Goal: Task Accomplishment & Management: Use online tool/utility

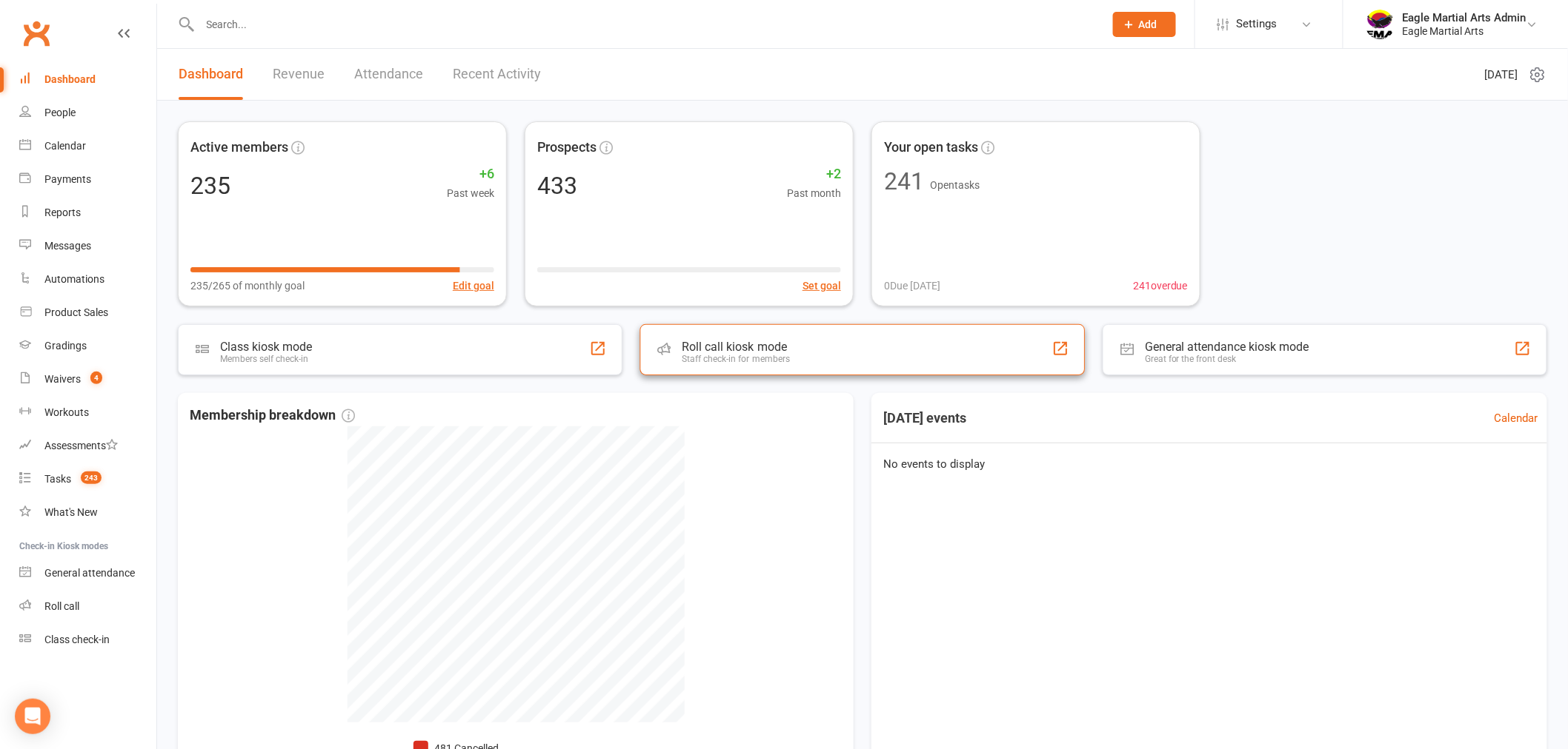
click at [788, 368] on div "Roll call kiosk mode Staff check-in for members" at bounding box center [863, 350] width 445 height 51
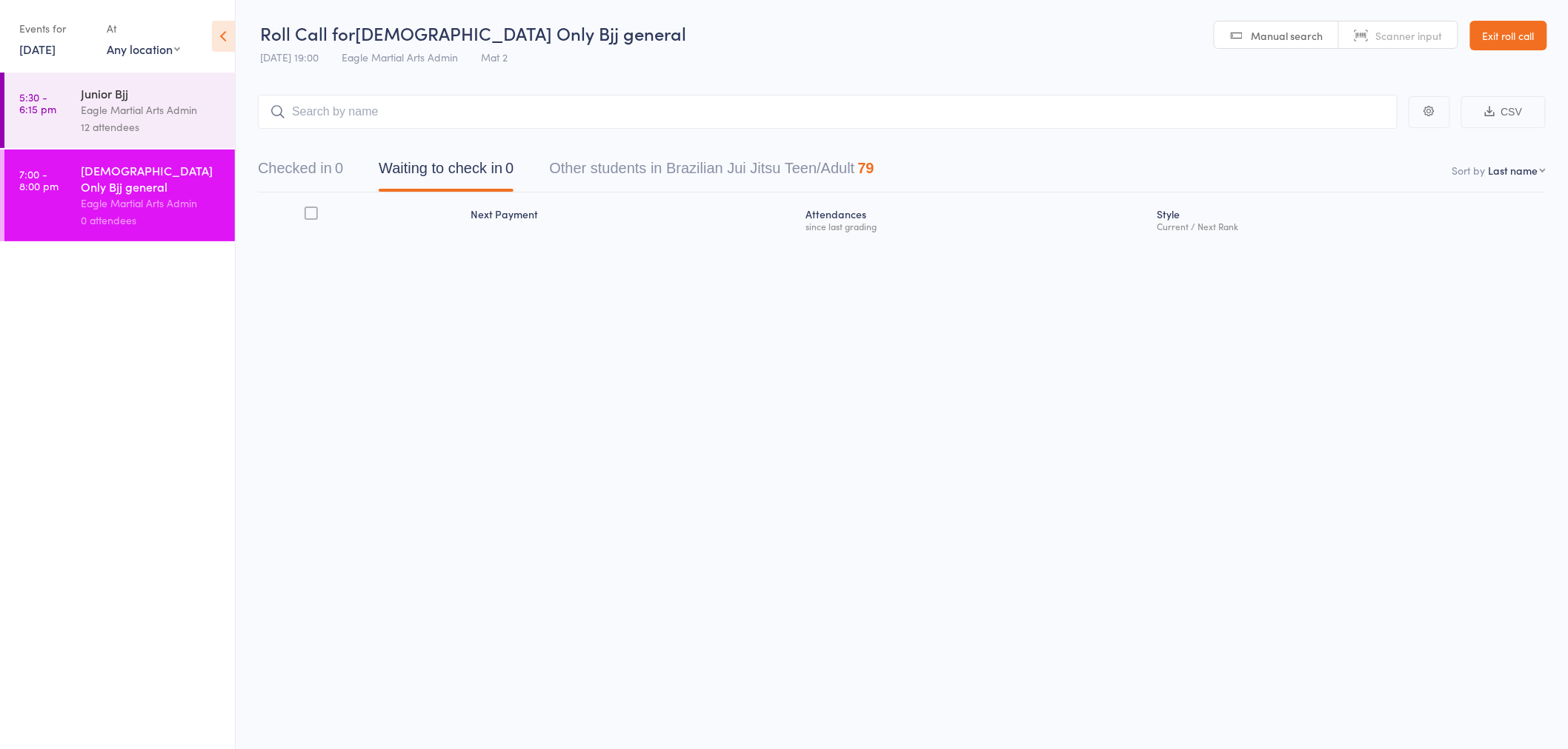
click at [404, 124] on input "search" at bounding box center [827, 111] width 1140 height 34
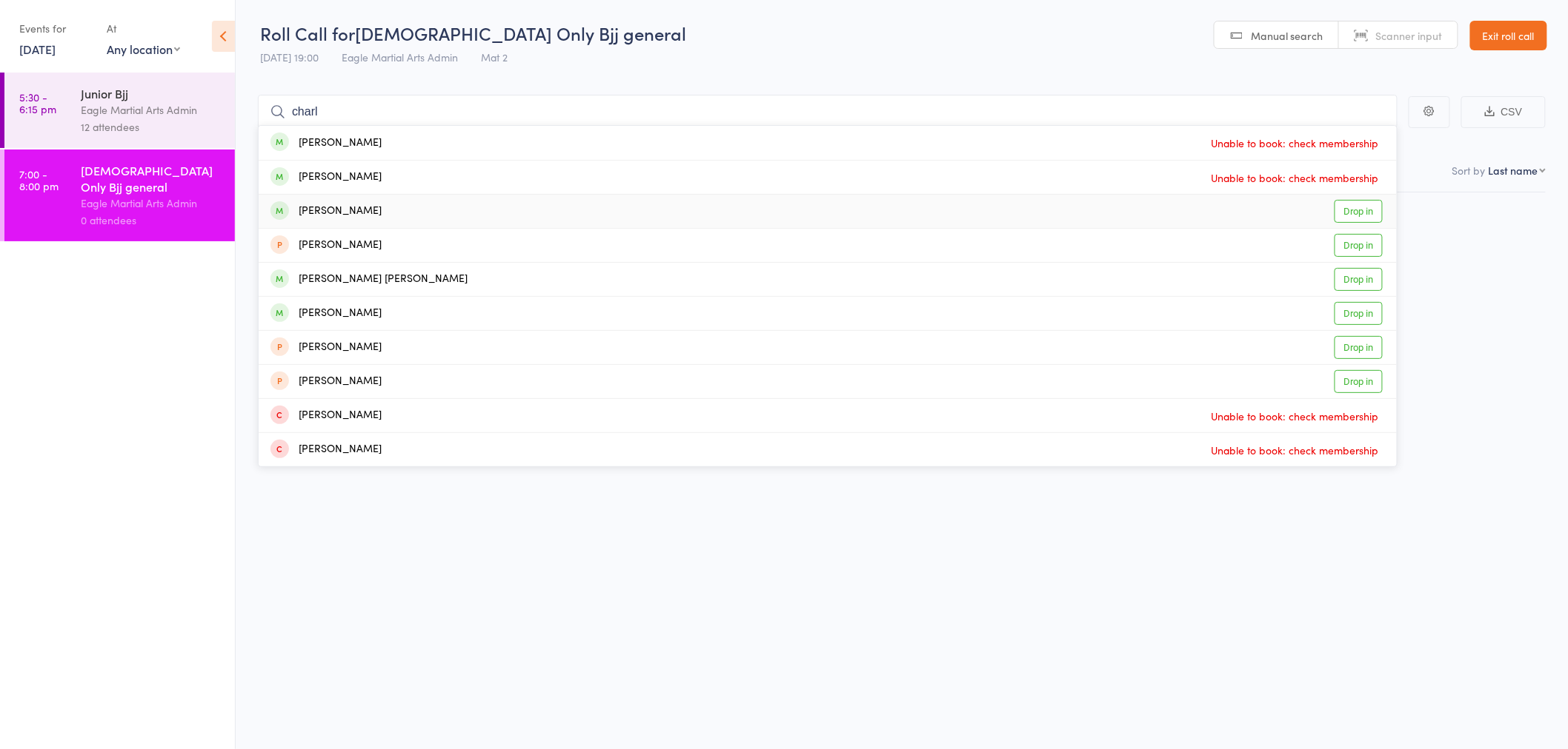
type input "charl"
click at [437, 205] on div "[PERSON_NAME] Drop in" at bounding box center [827, 211] width 1138 height 33
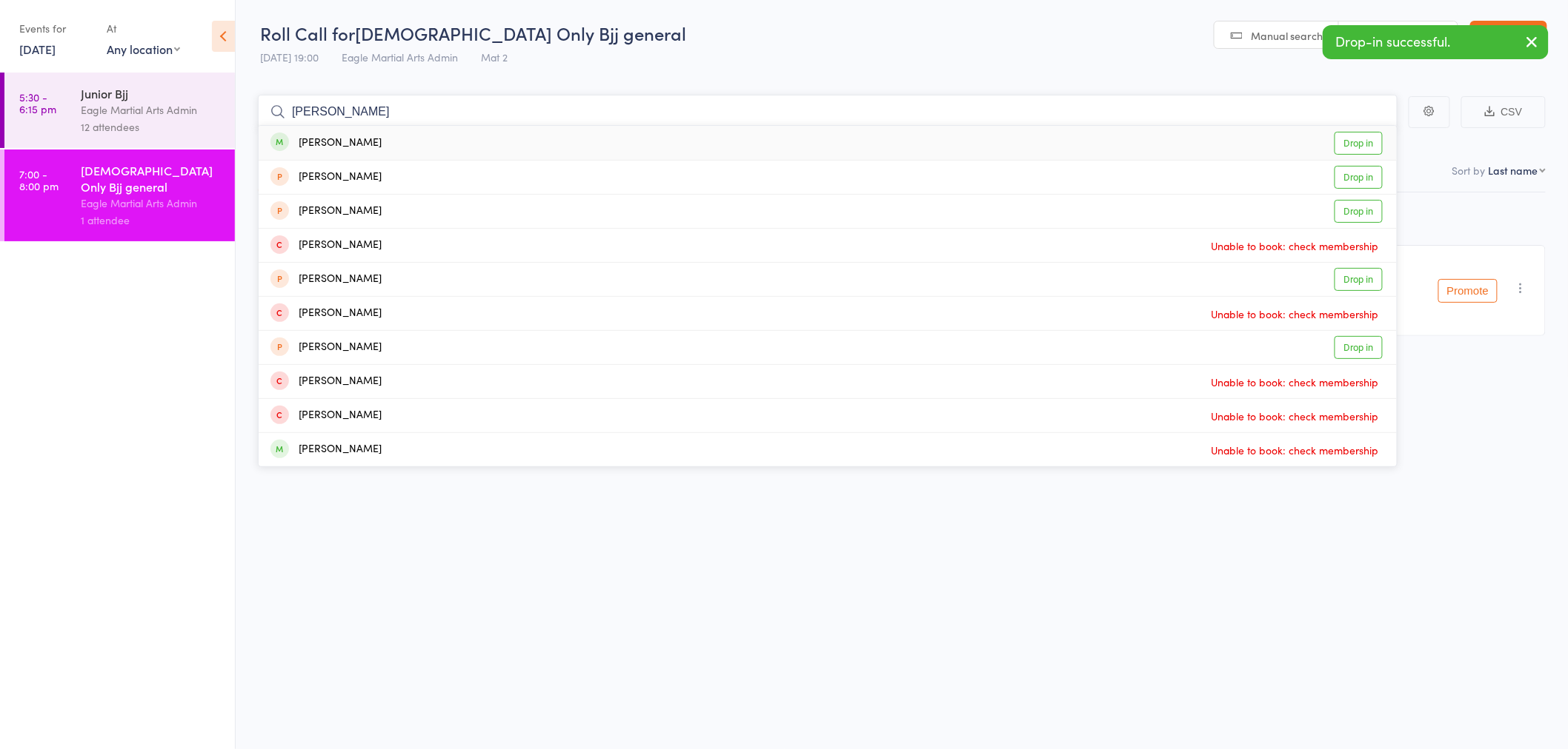
type input "[PERSON_NAME]"
drag, startPoint x: 423, startPoint y: 142, endPoint x: 433, endPoint y: 111, distance: 32.6
click at [423, 140] on div "[PERSON_NAME] Drop in" at bounding box center [827, 143] width 1138 height 34
type input "[PERSON_NAME]"
drag, startPoint x: 428, startPoint y: 142, endPoint x: 448, endPoint y: 111, distance: 36.9
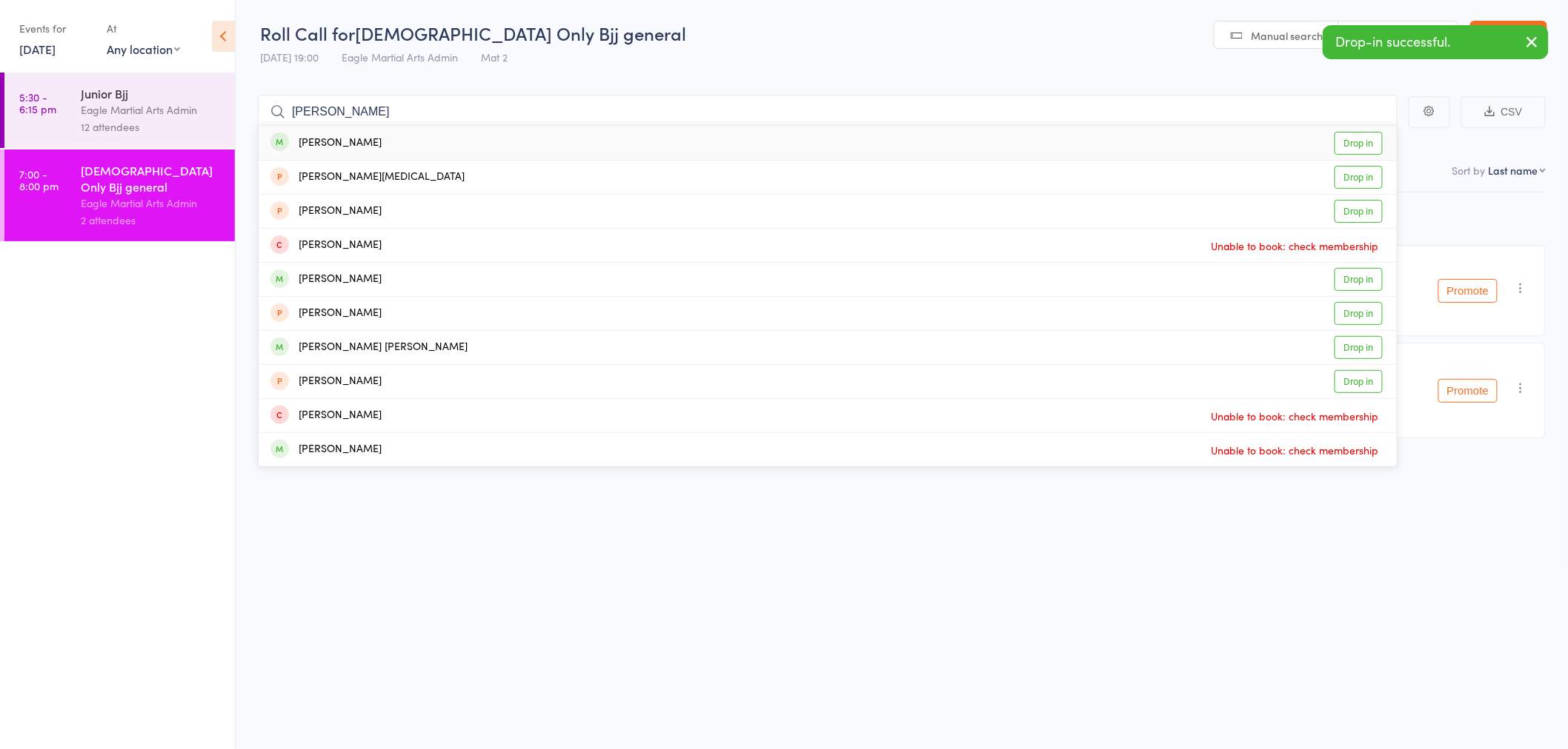
click at [431, 139] on div "[PERSON_NAME] Drop in" at bounding box center [827, 143] width 1138 height 34
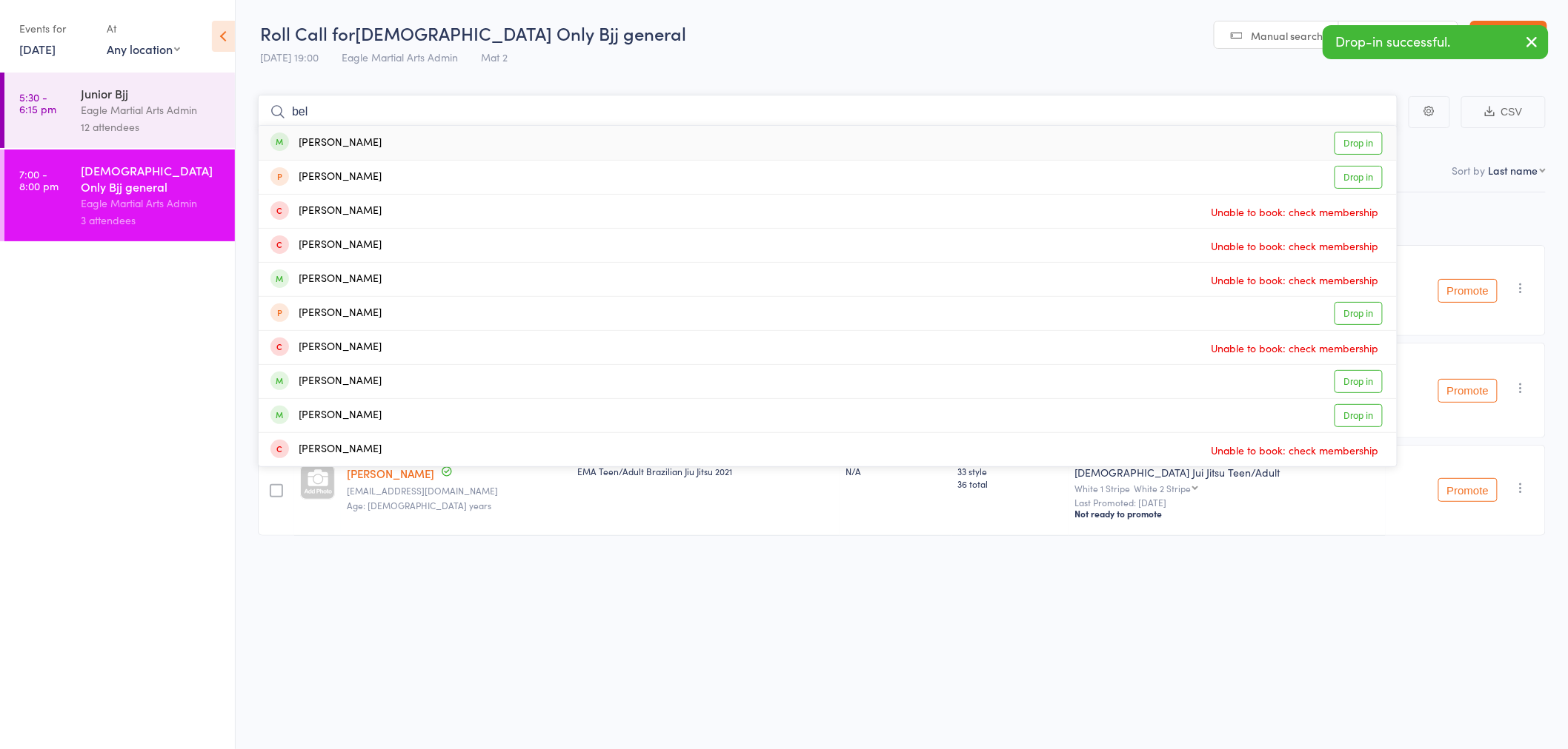
type input "bel"
drag, startPoint x: 445, startPoint y: 142, endPoint x: 445, endPoint y: 127, distance: 15.0
click at [445, 141] on div "[PERSON_NAME] Drop in" at bounding box center [827, 143] width 1138 height 34
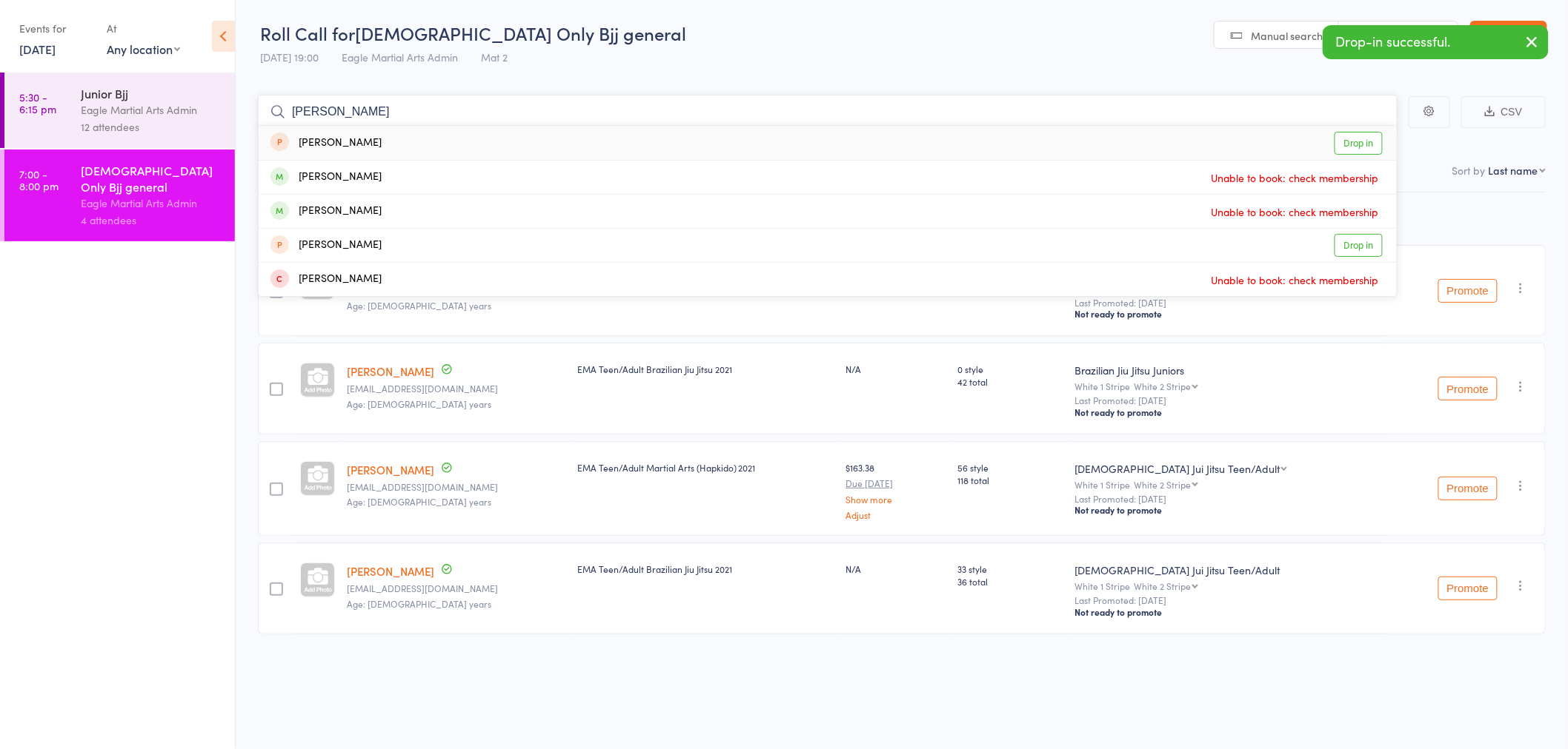
type input "[PERSON_NAME]"
click at [167, 99] on div "Junior Bjj" at bounding box center [151, 93] width 141 height 17
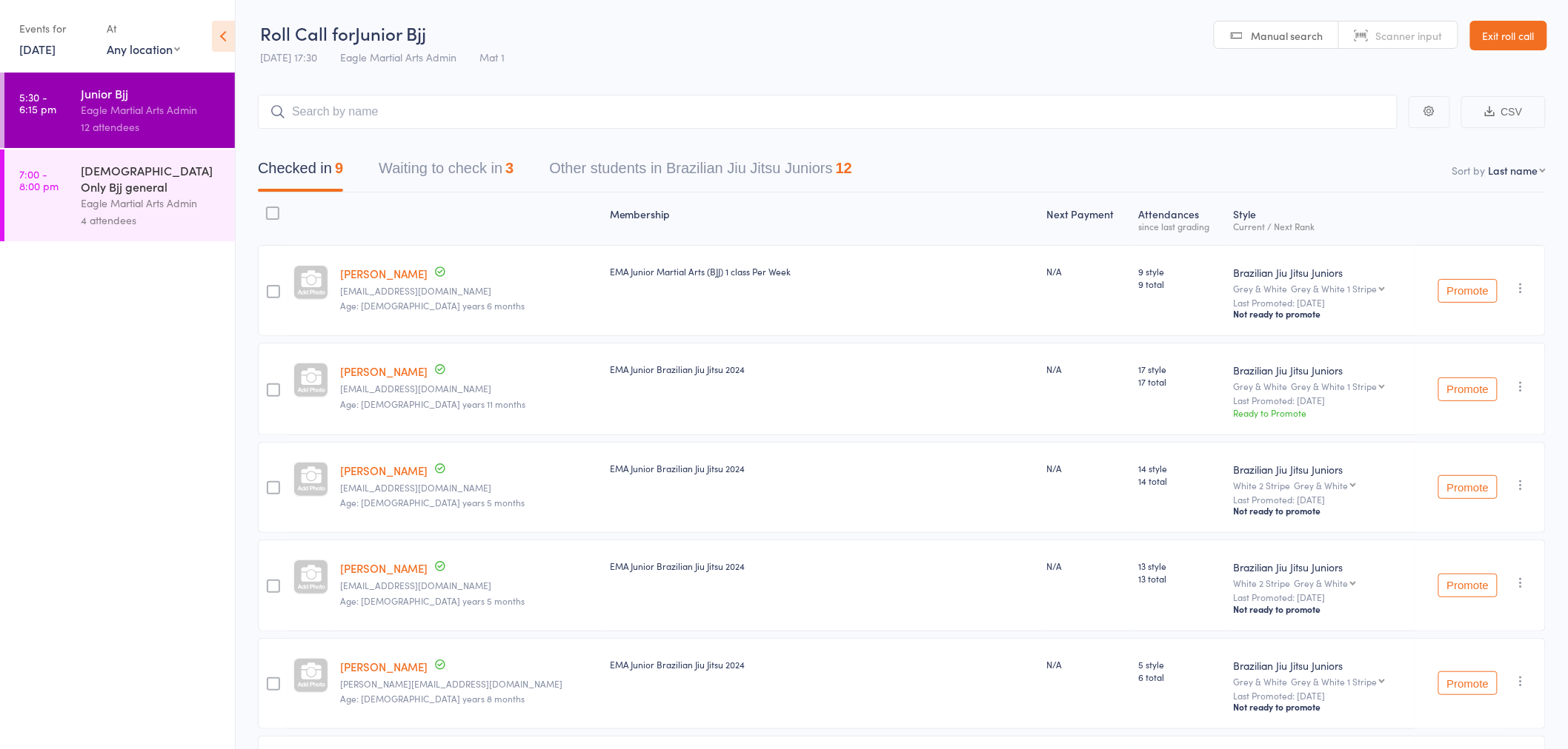
click at [117, 195] on div "Eagle Martial Arts Admin" at bounding box center [151, 203] width 141 height 17
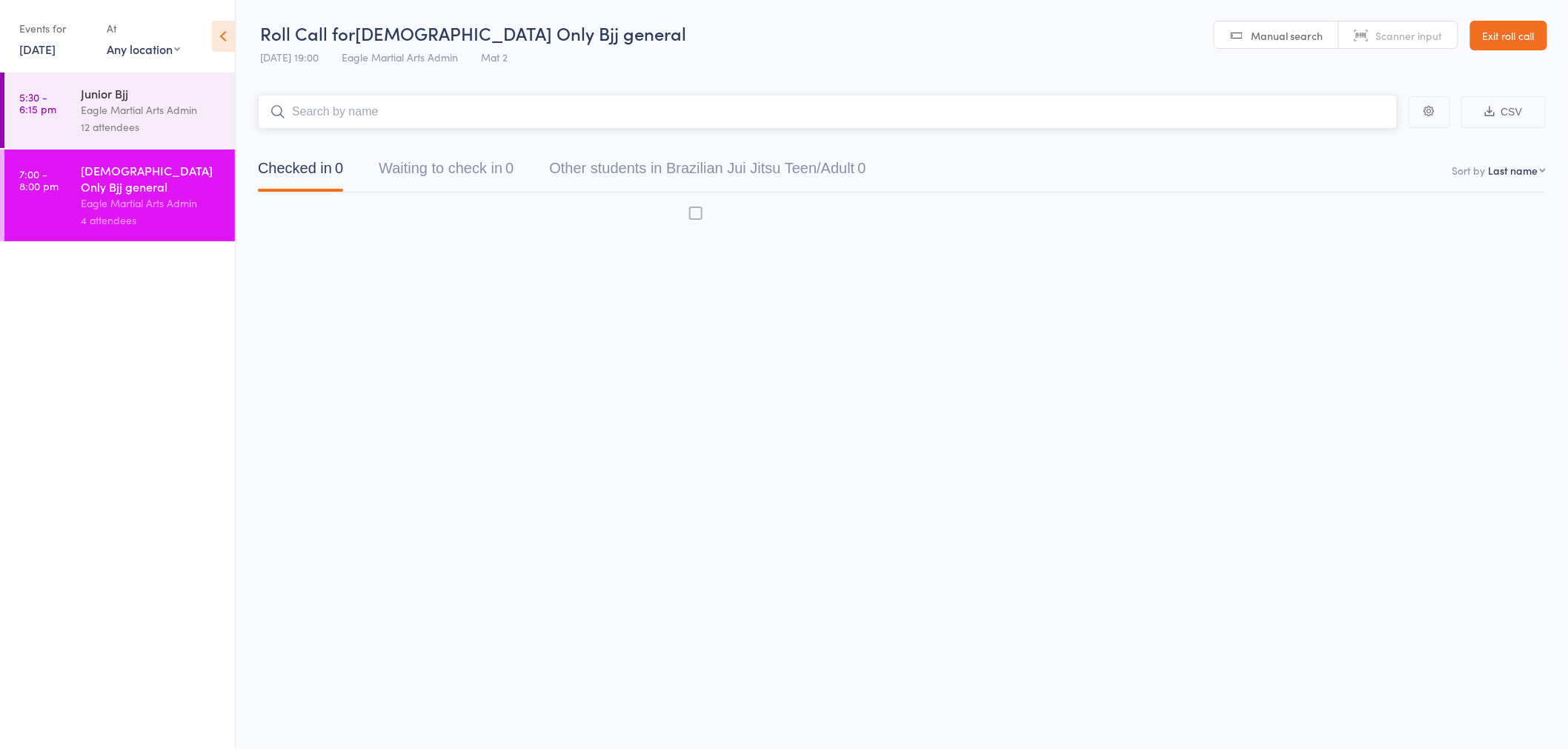
click at [391, 115] on input "search" at bounding box center [827, 111] width 1140 height 34
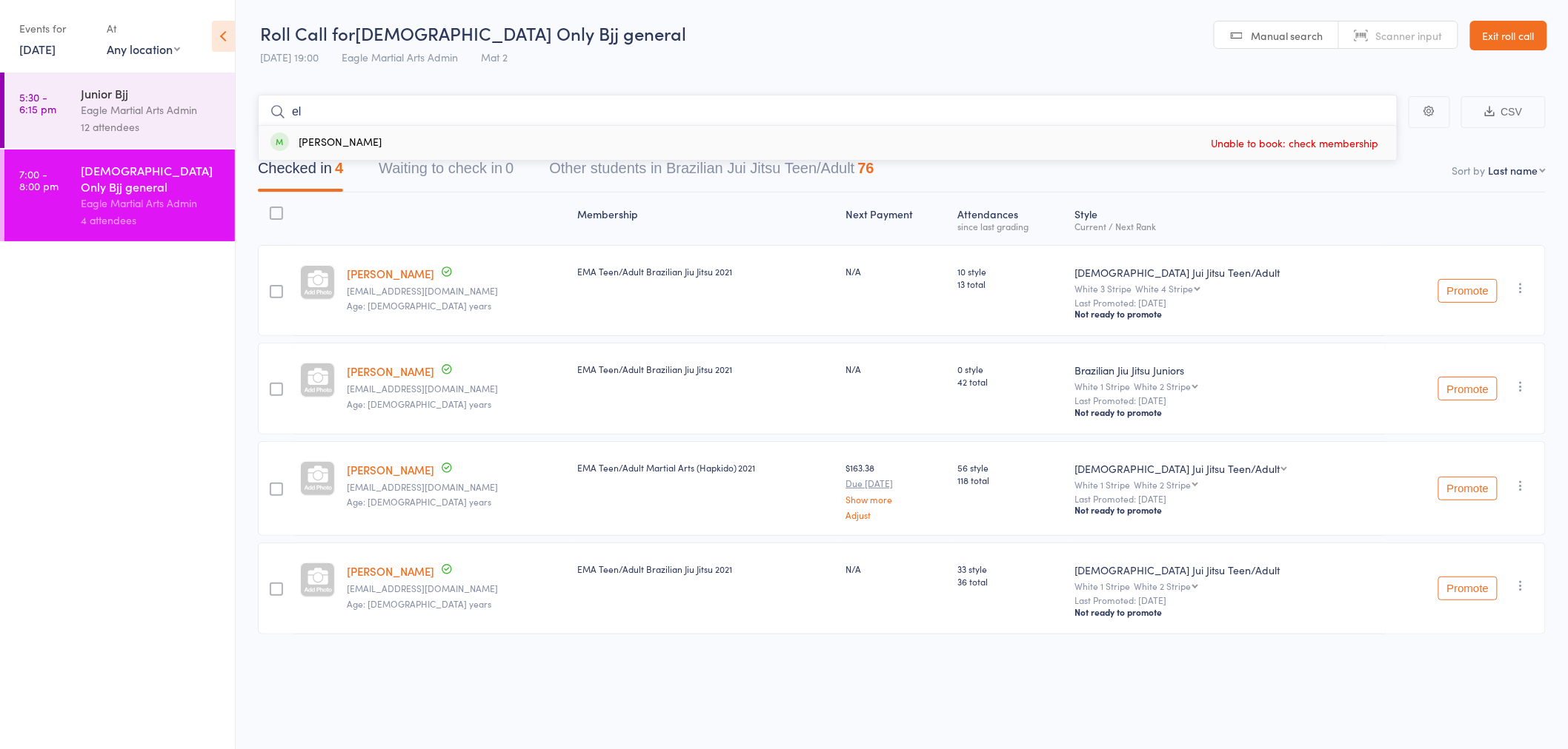
type input "e"
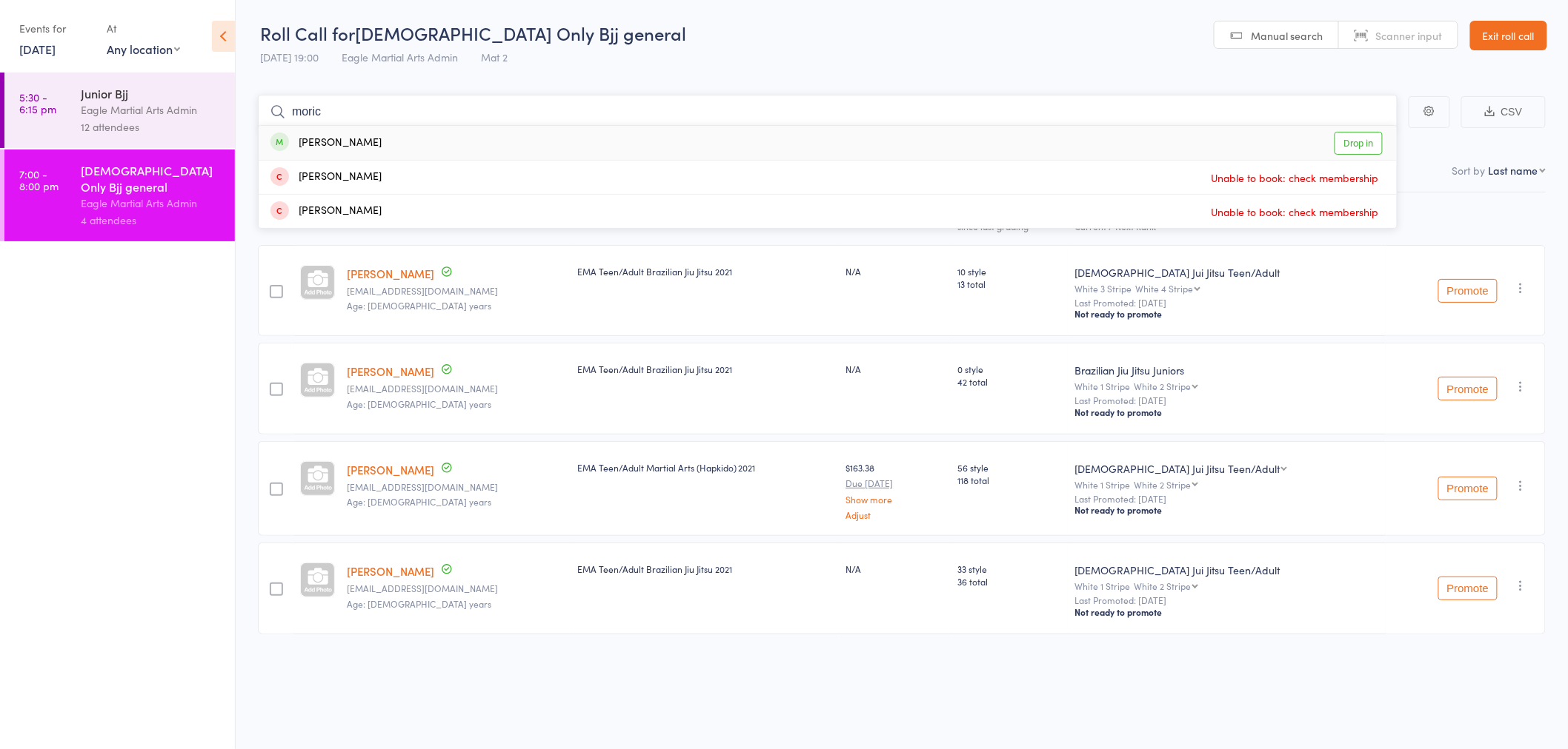
type input "moric"
click at [397, 144] on div "[PERSON_NAME] Drop in" at bounding box center [827, 143] width 1138 height 34
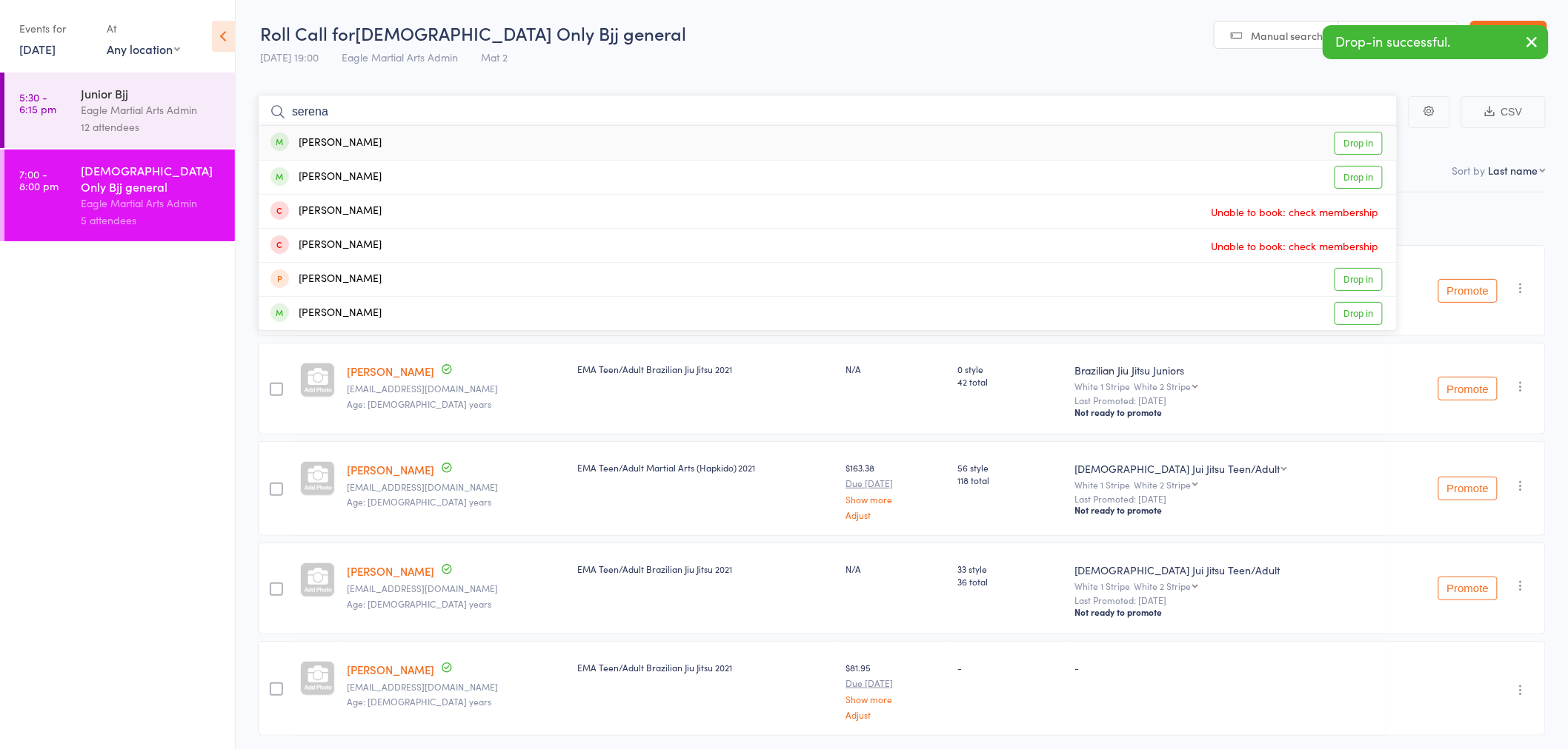
type input "serena"
click at [431, 139] on div "[PERSON_NAME] Drop in" at bounding box center [827, 143] width 1138 height 34
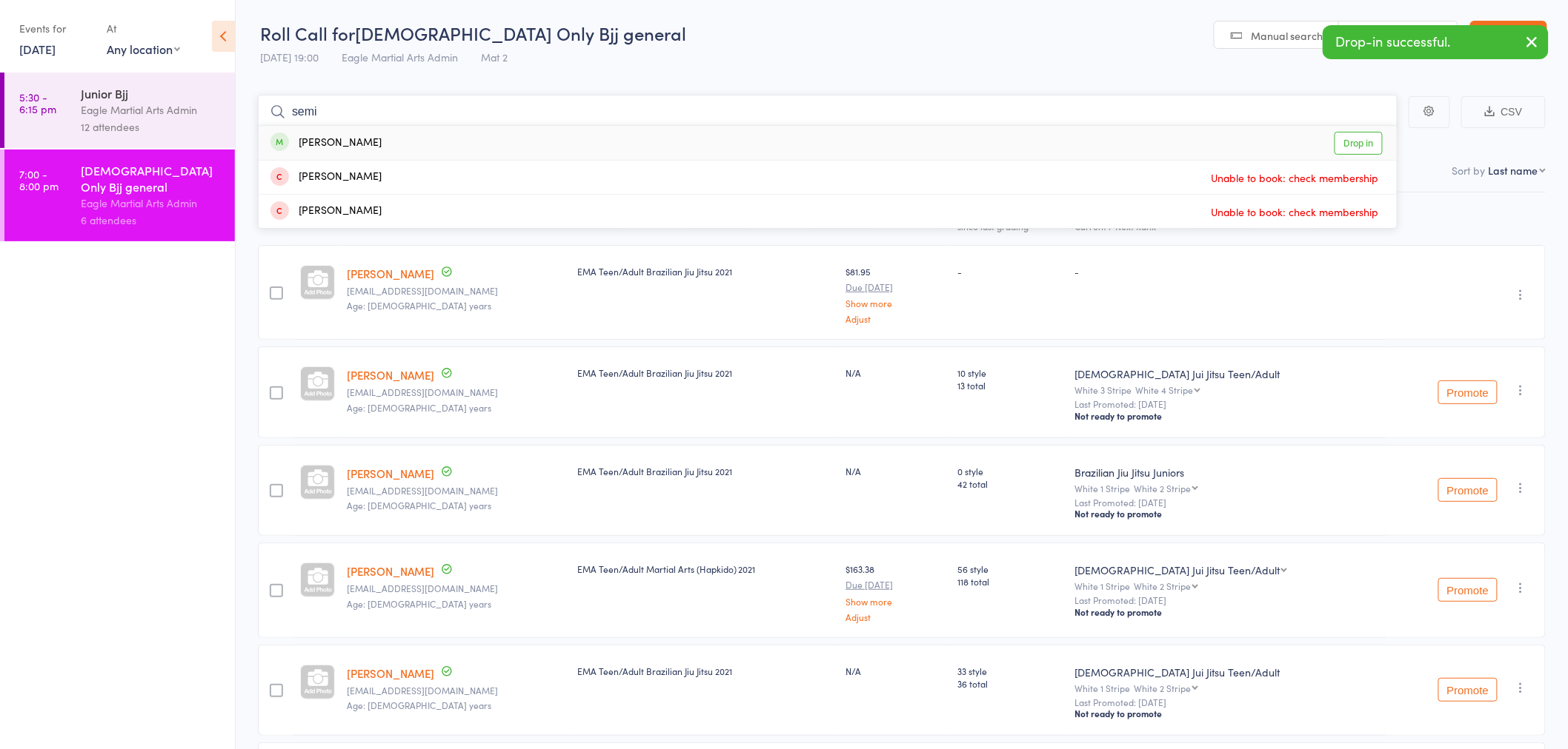
type input "semi"
drag, startPoint x: 437, startPoint y: 141, endPoint x: 455, endPoint y: 115, distance: 31.6
click at [439, 139] on div "[PERSON_NAME] Drop in" at bounding box center [827, 143] width 1138 height 34
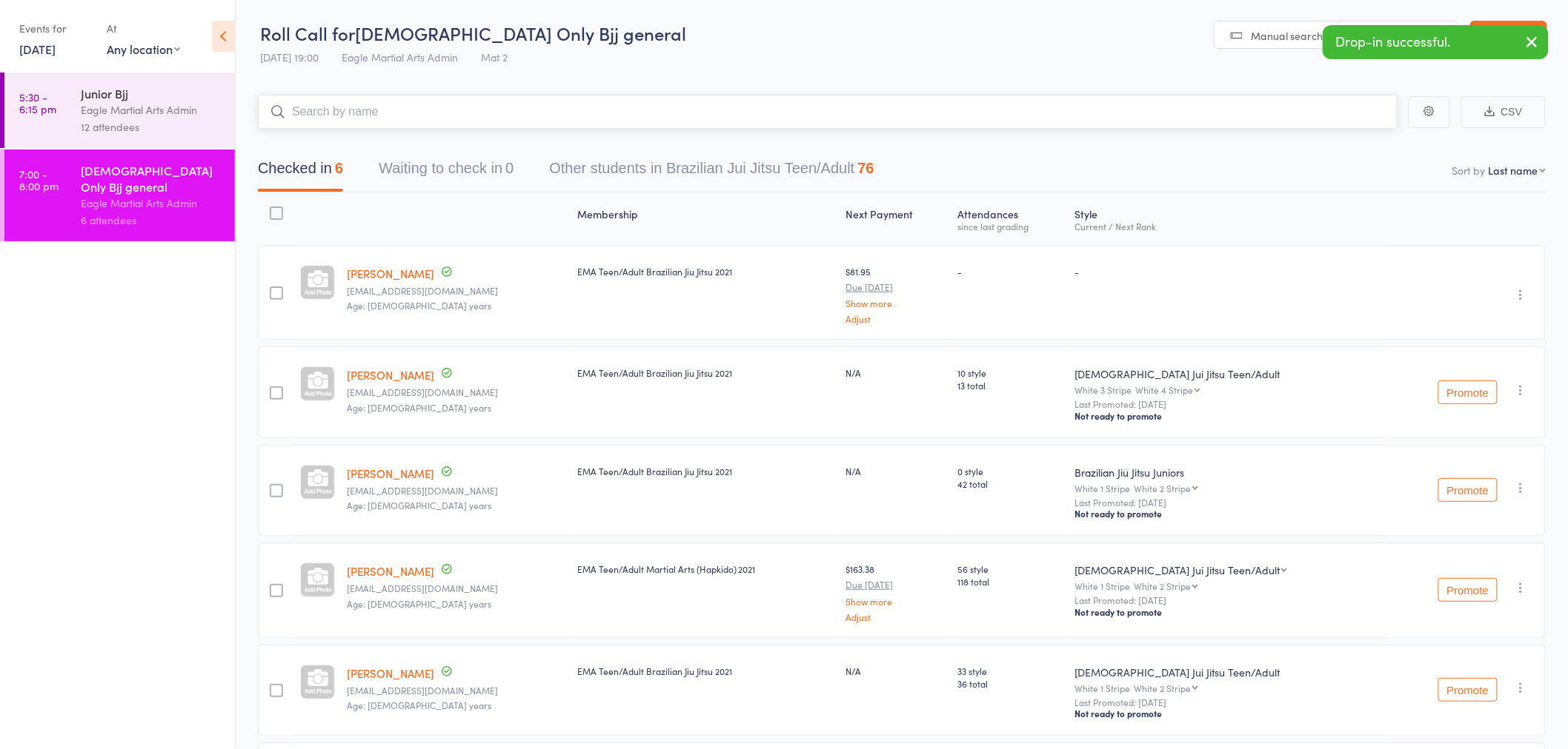
click at [455, 115] on input "search" at bounding box center [827, 111] width 1140 height 34
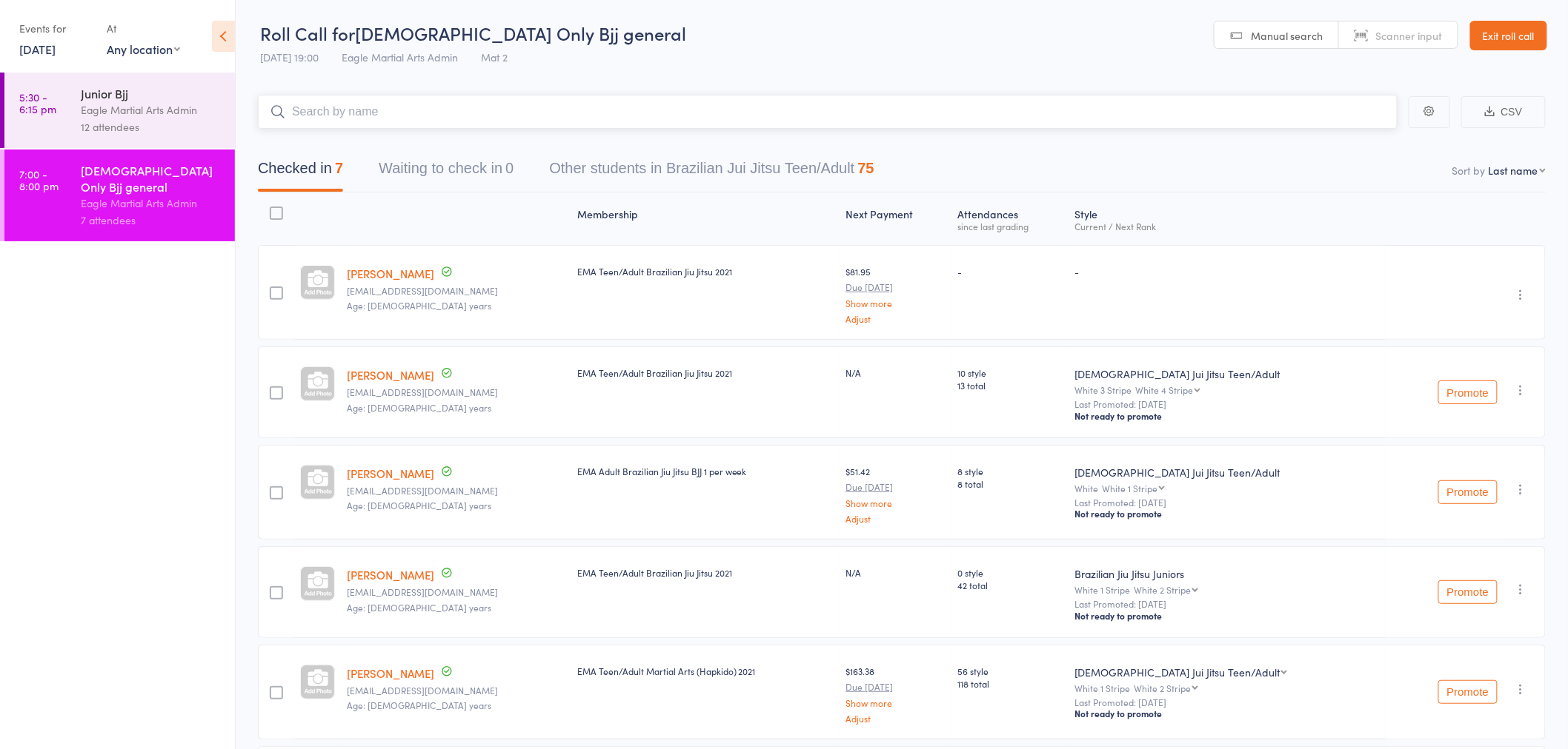
click at [405, 114] on input "search" at bounding box center [827, 111] width 1140 height 34
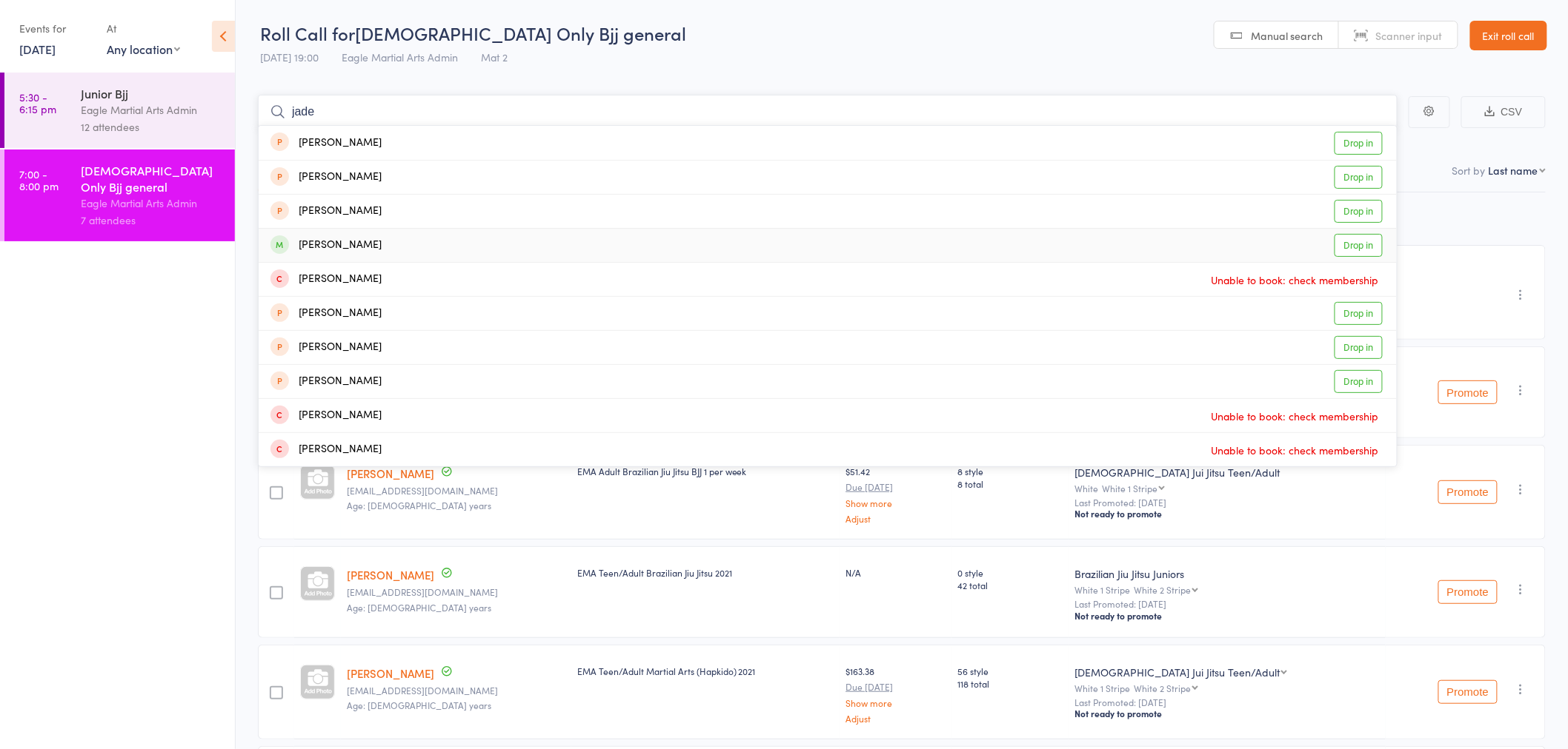
type input "jade"
click at [395, 243] on div "[PERSON_NAME] Drop in" at bounding box center [827, 246] width 1138 height 33
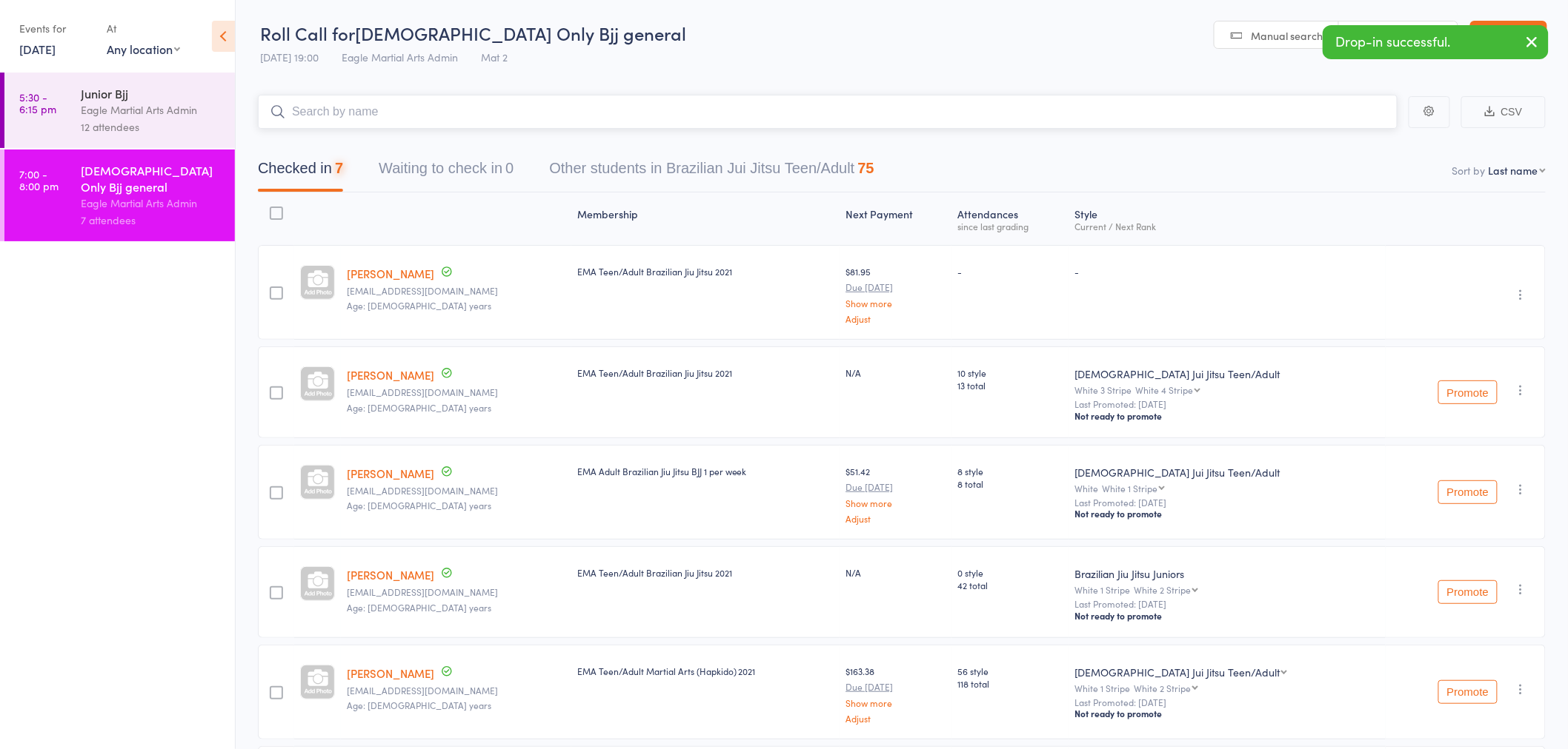
click at [400, 110] on input "search" at bounding box center [827, 111] width 1140 height 34
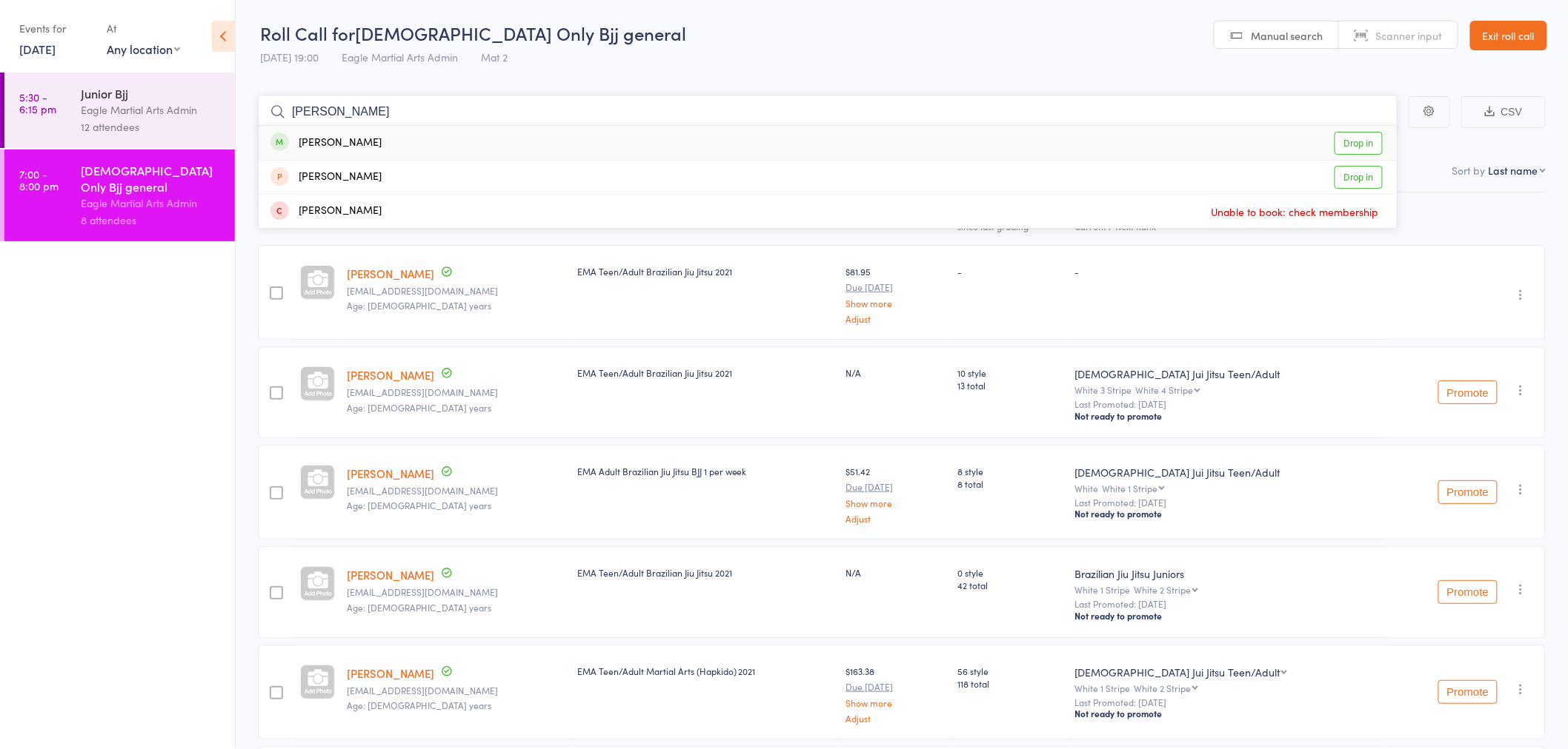
type input "[PERSON_NAME]"
click at [494, 149] on div "[PERSON_NAME] Drop in" at bounding box center [827, 143] width 1138 height 34
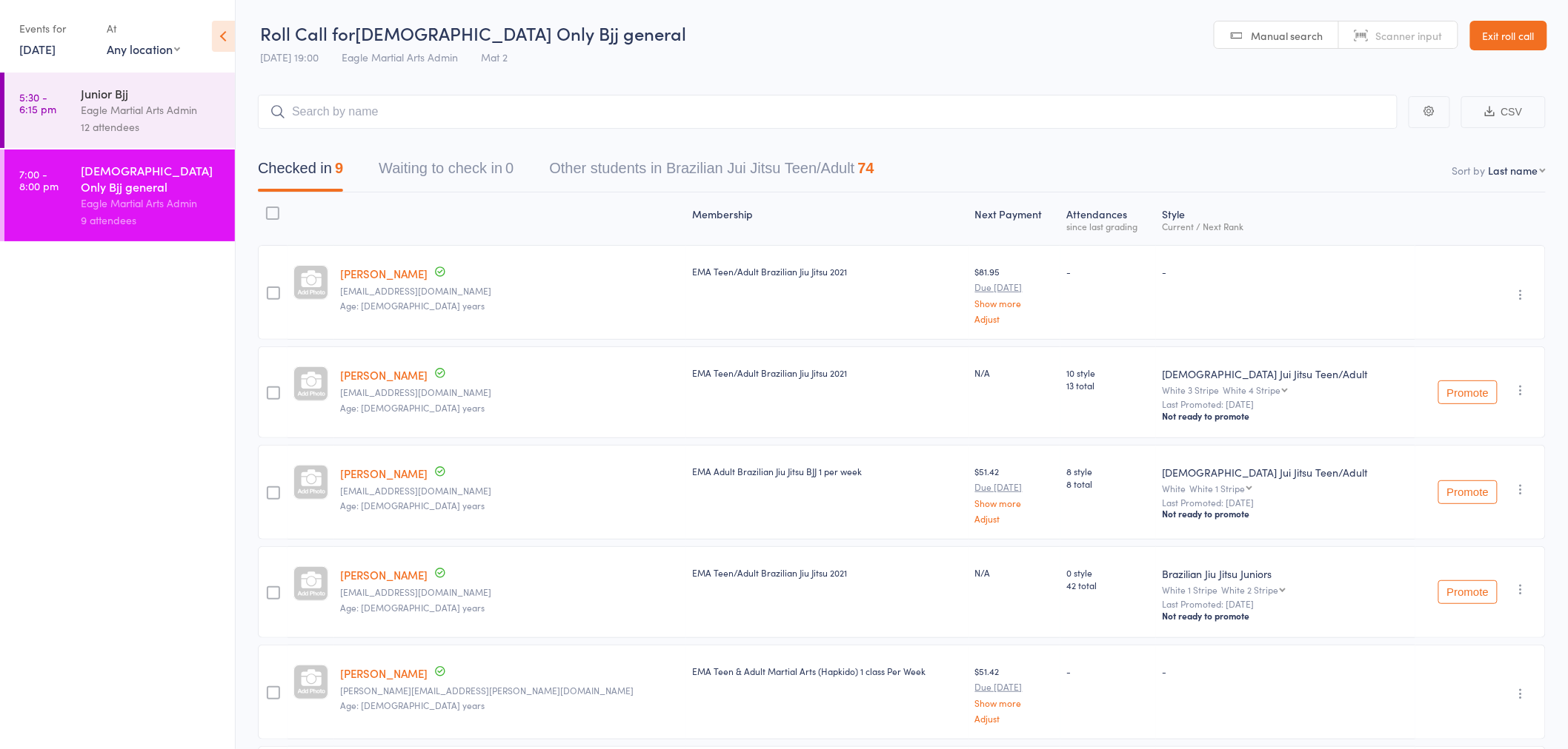
click at [1511, 25] on link "Exit roll call" at bounding box center [1508, 36] width 77 height 30
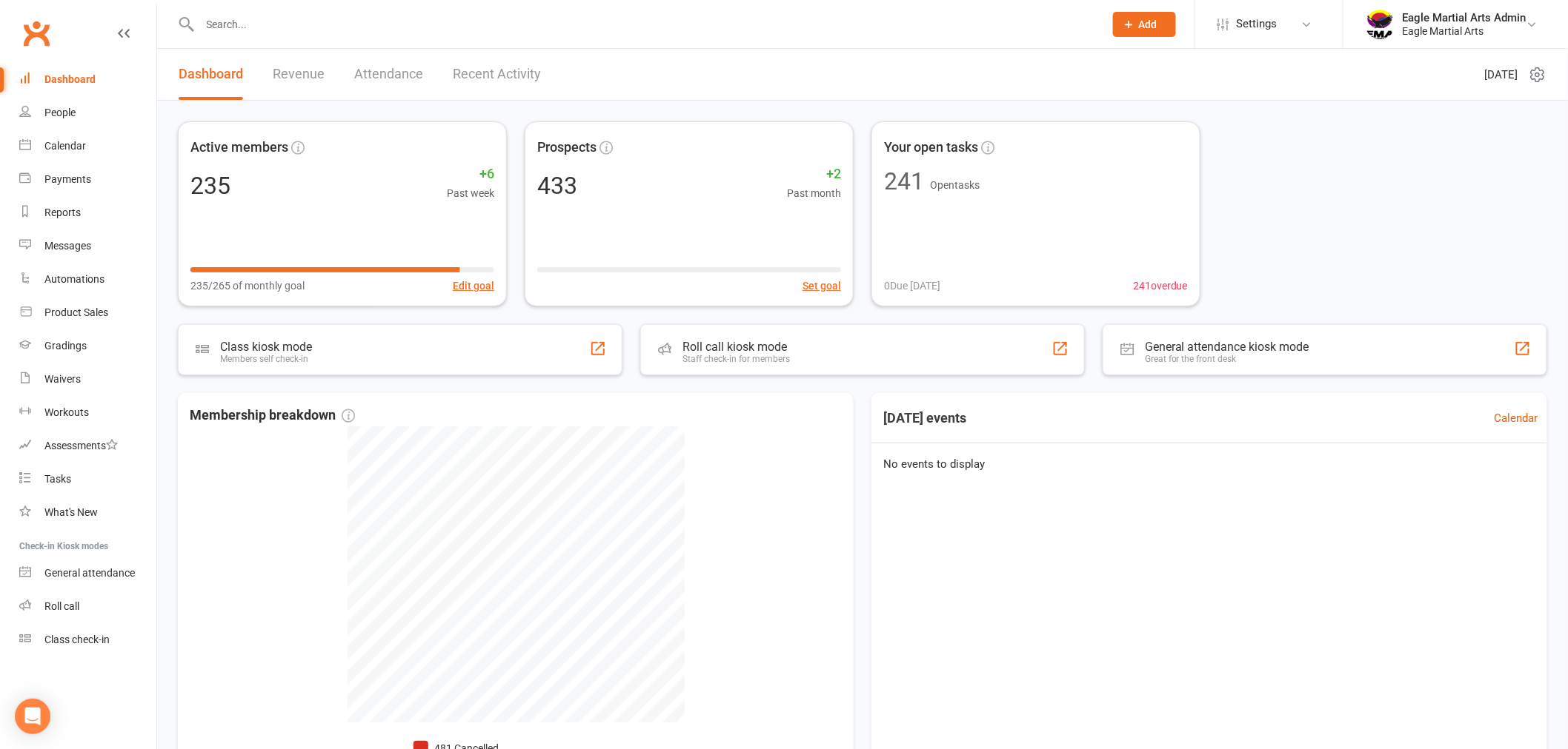
click at [307, 32] on input "text" at bounding box center [644, 25] width 898 height 21
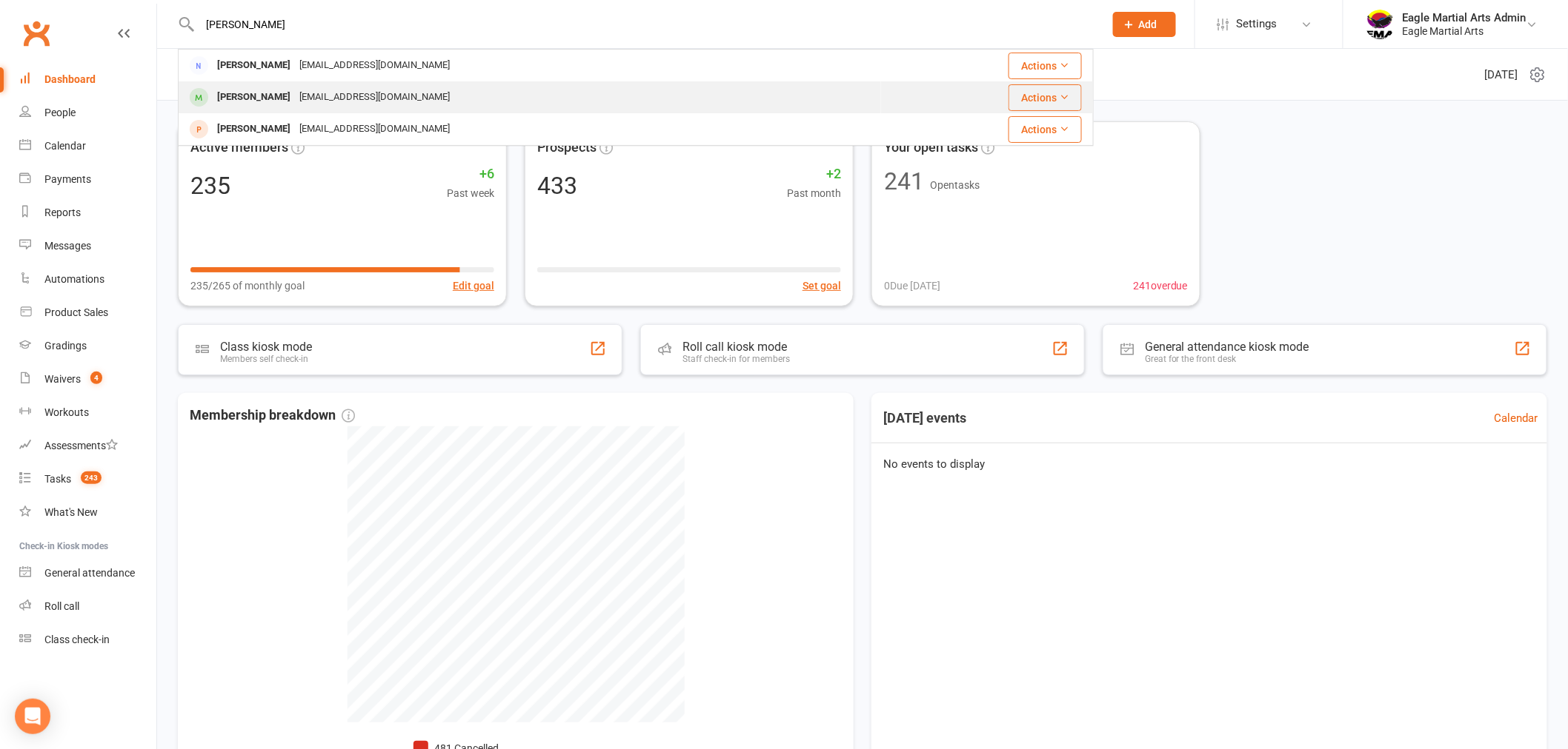
type input "elenor"
click at [314, 100] on div "angelvivianne@yahoo.com.au" at bounding box center [375, 97] width 160 height 21
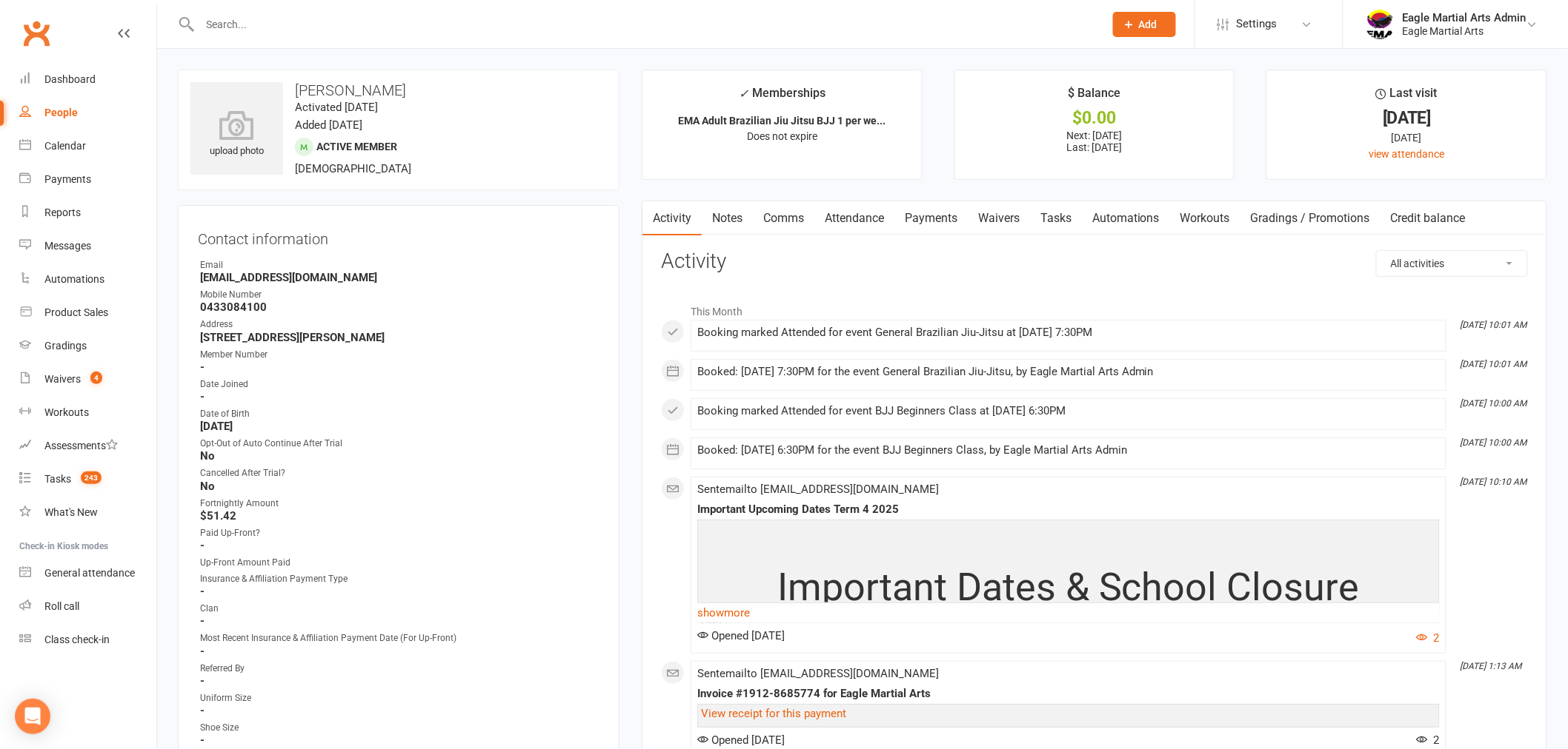
click at [871, 226] on link "Attendance" at bounding box center [854, 218] width 80 height 34
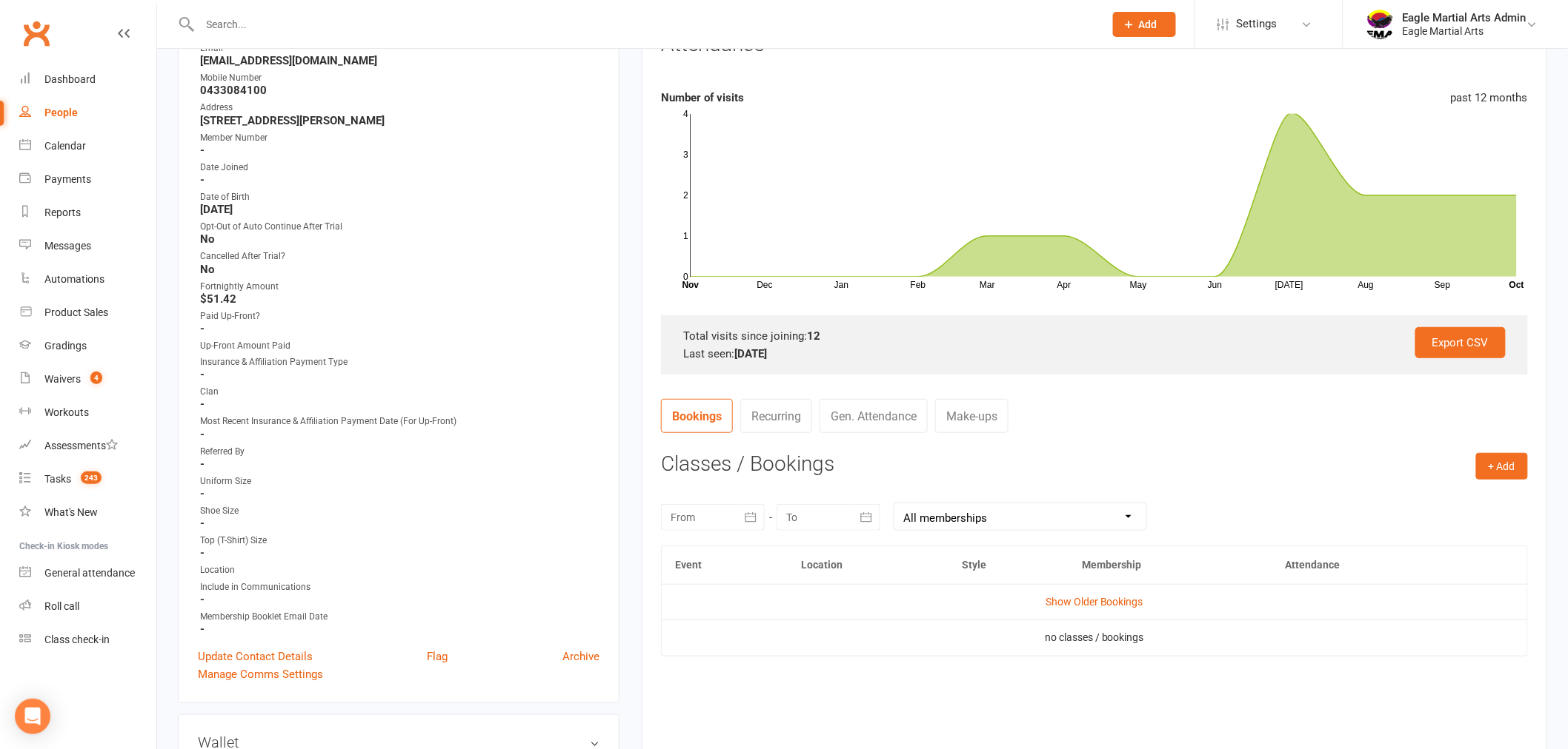
scroll to position [246, 0]
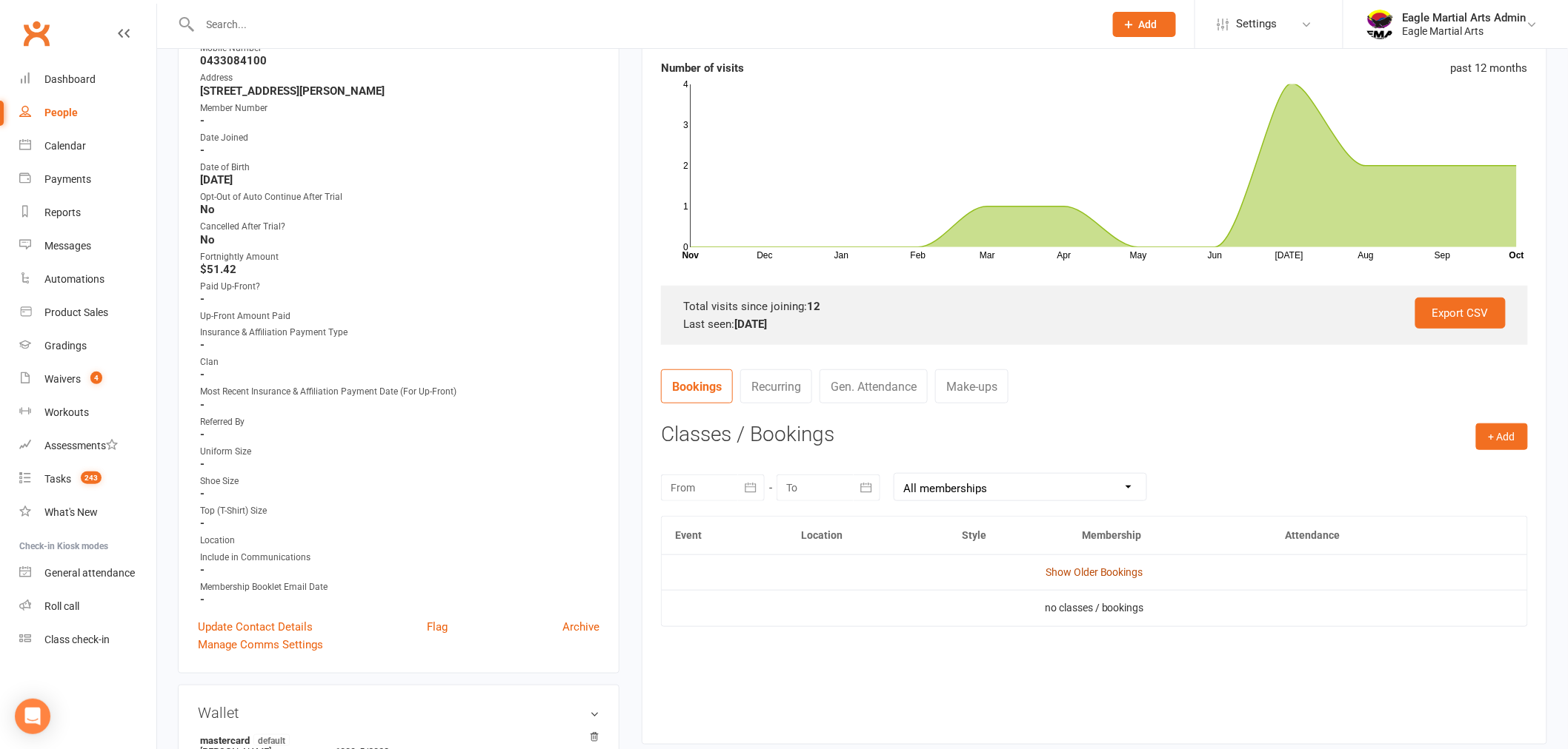
click at [1113, 574] on link "Show Older Bookings" at bounding box center [1093, 573] width 97 height 12
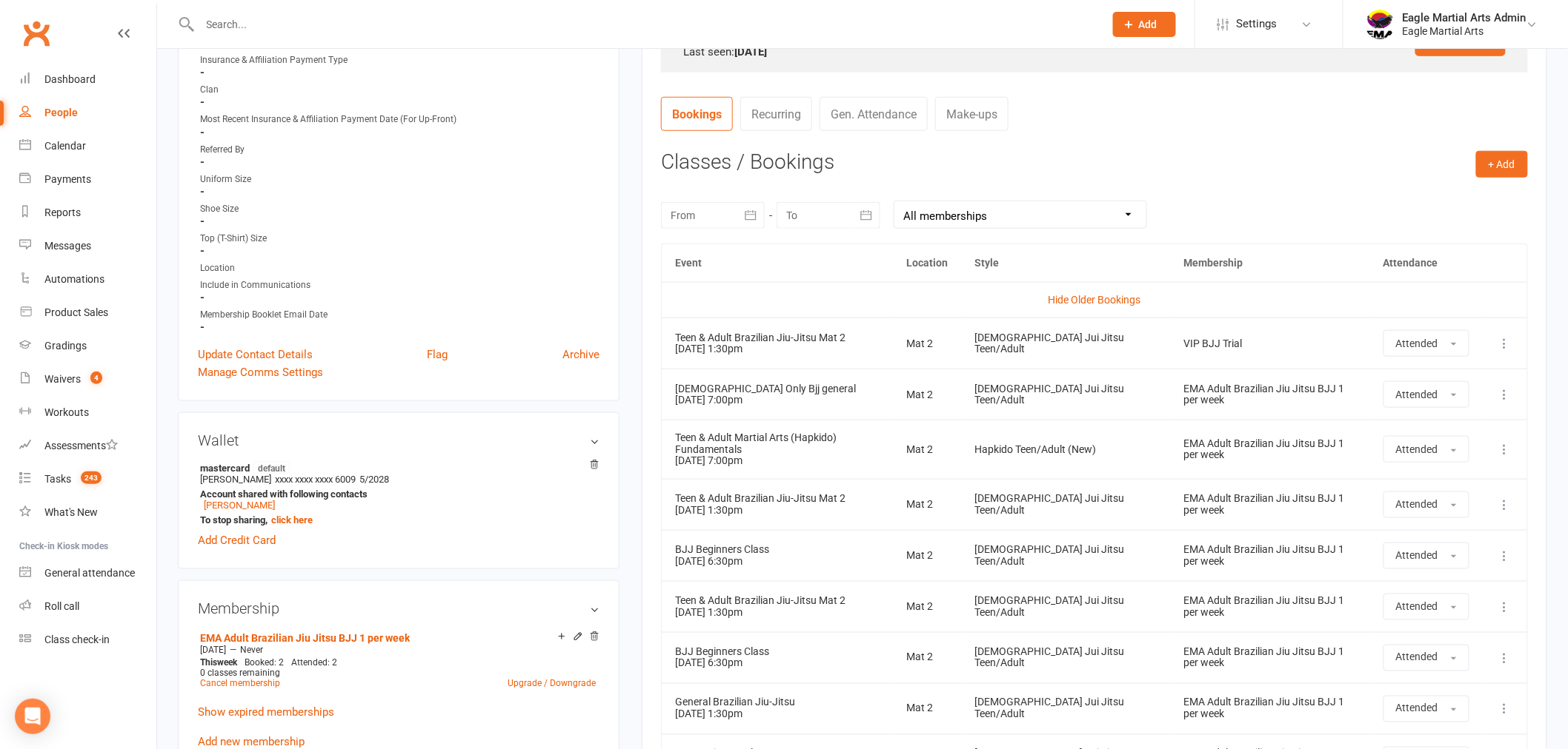
scroll to position [823, 0]
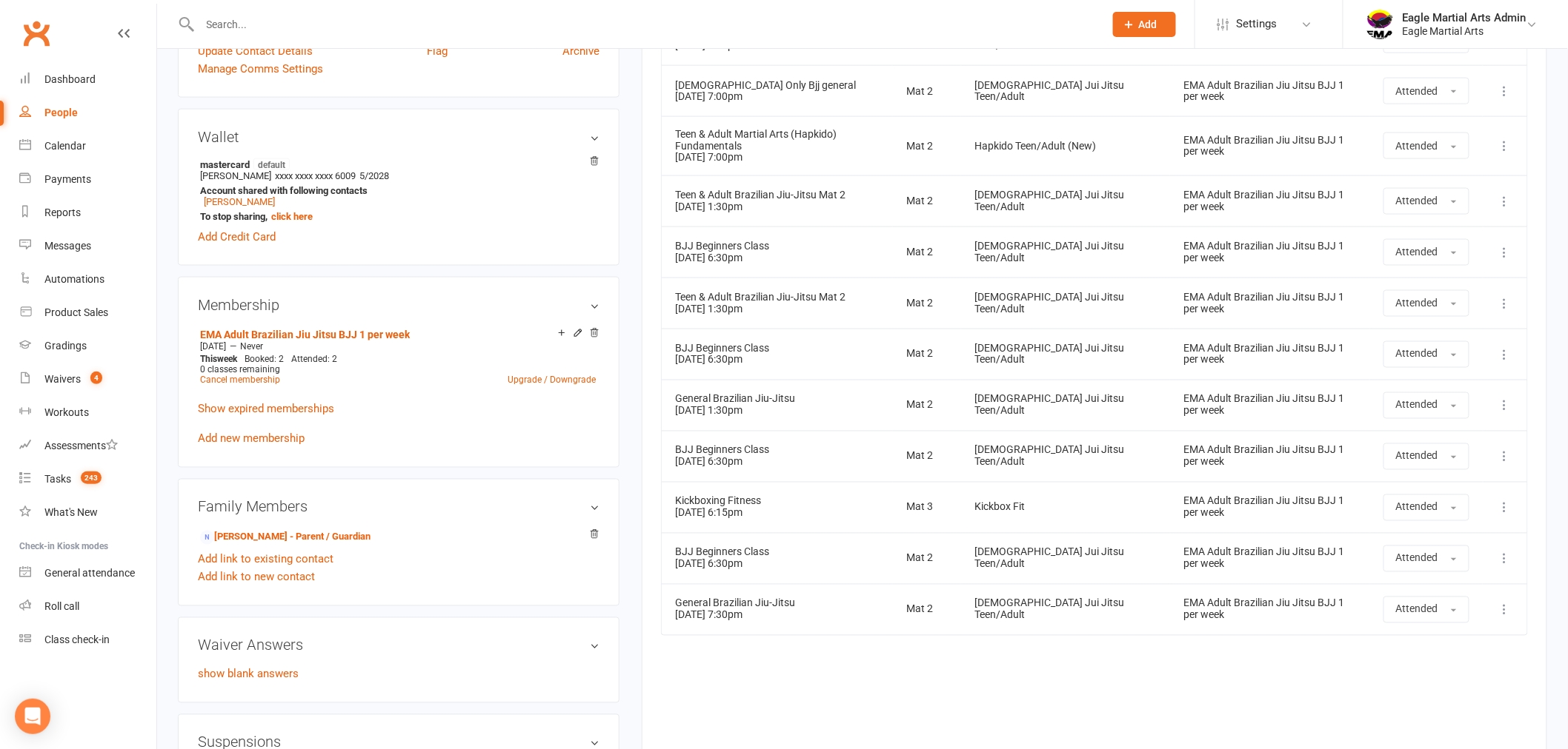
click at [893, 667] on div "Event Location Style Membership Attendance Hide Older Bookings Teen & Adult Bra…" at bounding box center [1094, 336] width 867 height 791
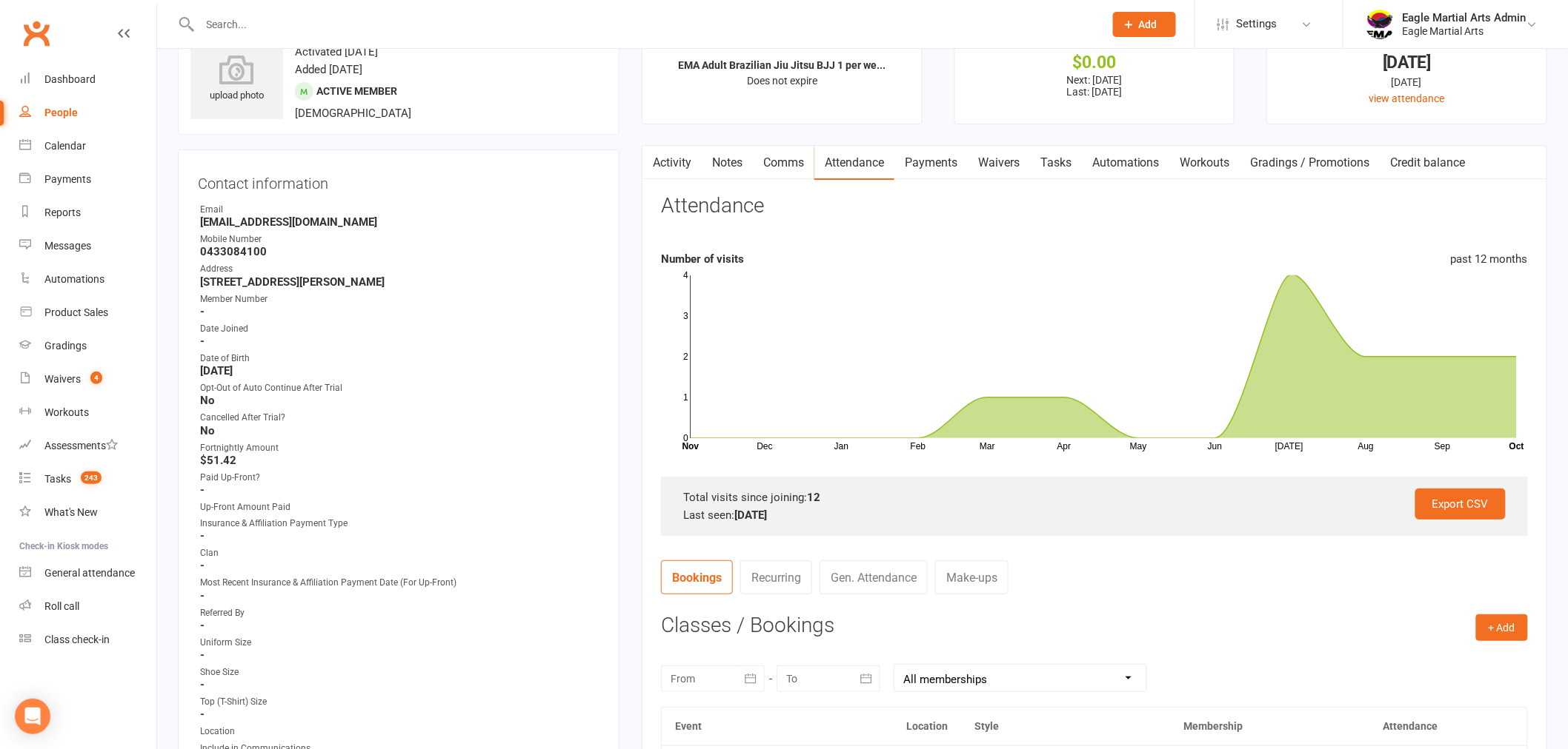
scroll to position [0, 0]
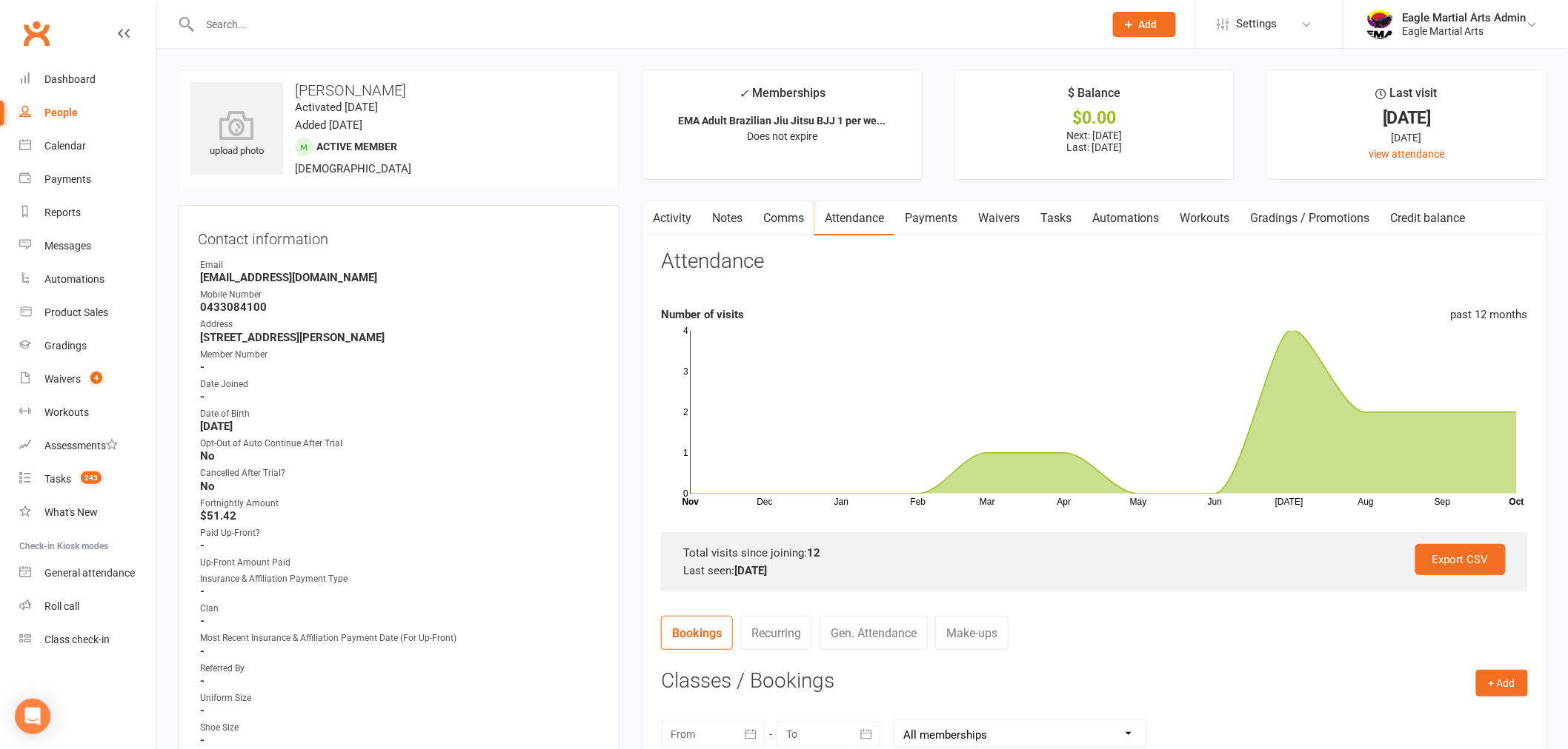
click at [923, 217] on link "Payments" at bounding box center [931, 218] width 74 height 34
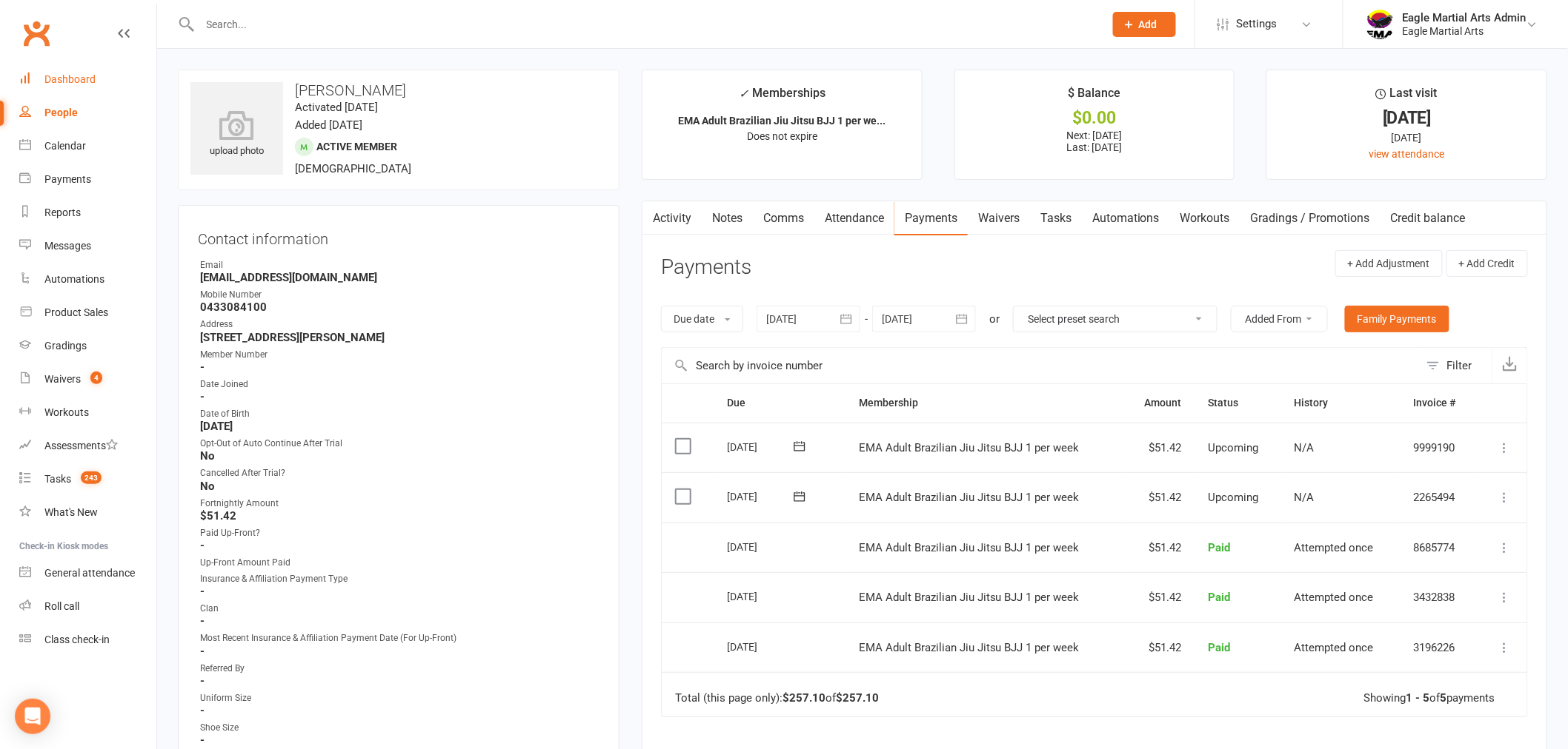
click at [68, 77] on div "Dashboard" at bounding box center [70, 80] width 51 height 12
